Goal: Find specific page/section: Find specific page/section

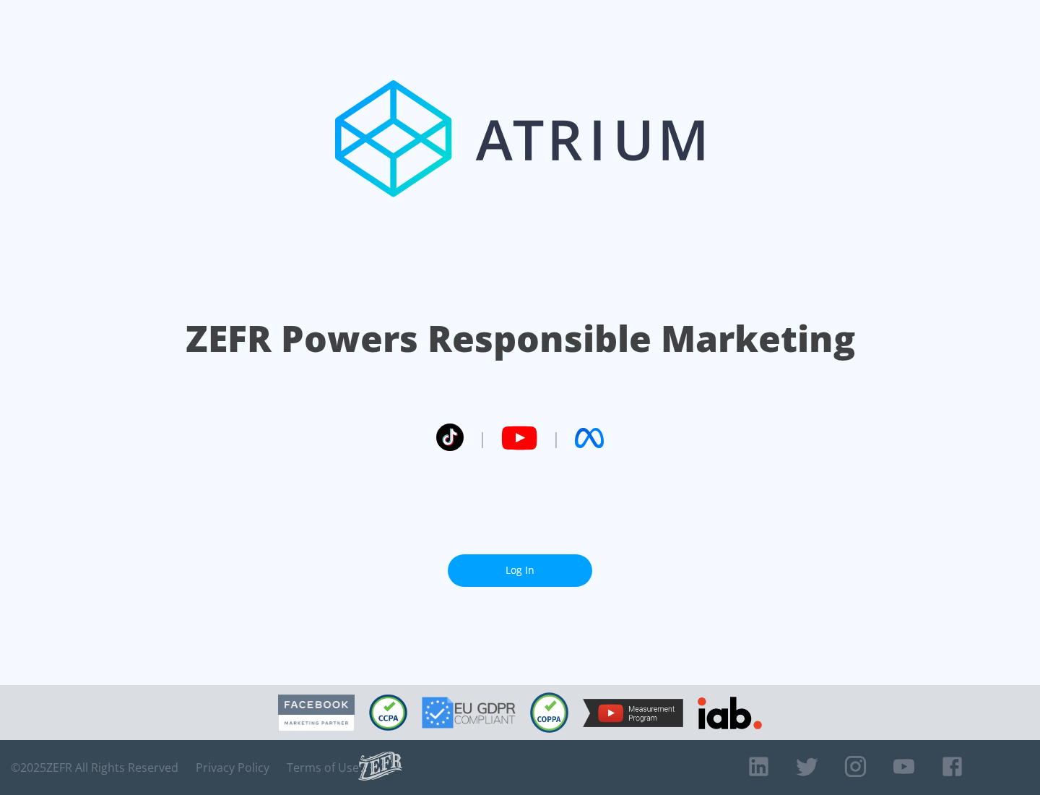
click at [520, 564] on link "Log In" at bounding box center [520, 570] width 144 height 33
